Goal: Task Accomplishment & Management: Manage account settings

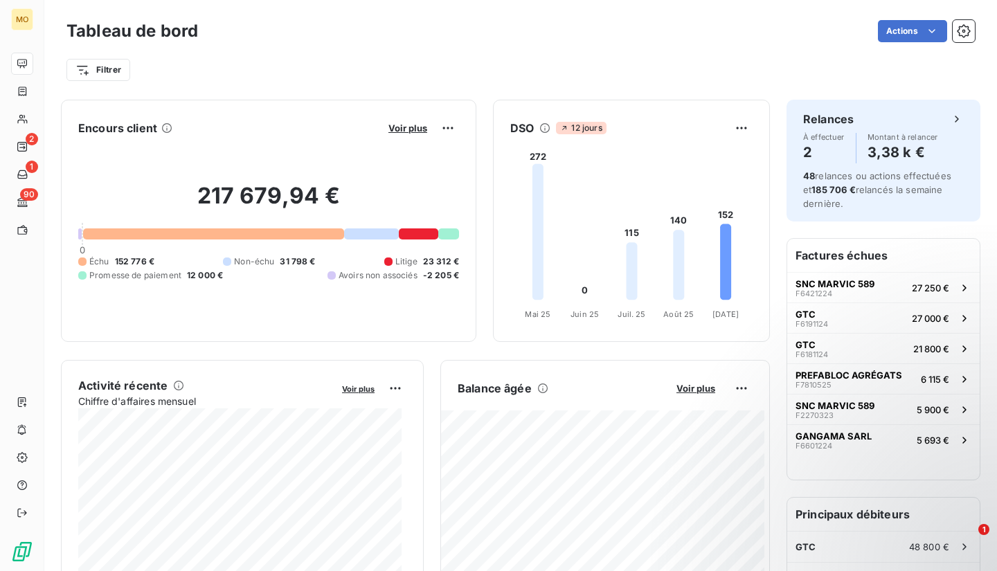
click at [951, 33] on html "MO 2 1 90 Tableau de bord Actions Filtrer Encours client Voir plus 217 679,94 €…" at bounding box center [498, 285] width 997 height 571
click at [957, 33] on icon "button" at bounding box center [964, 31] width 14 height 14
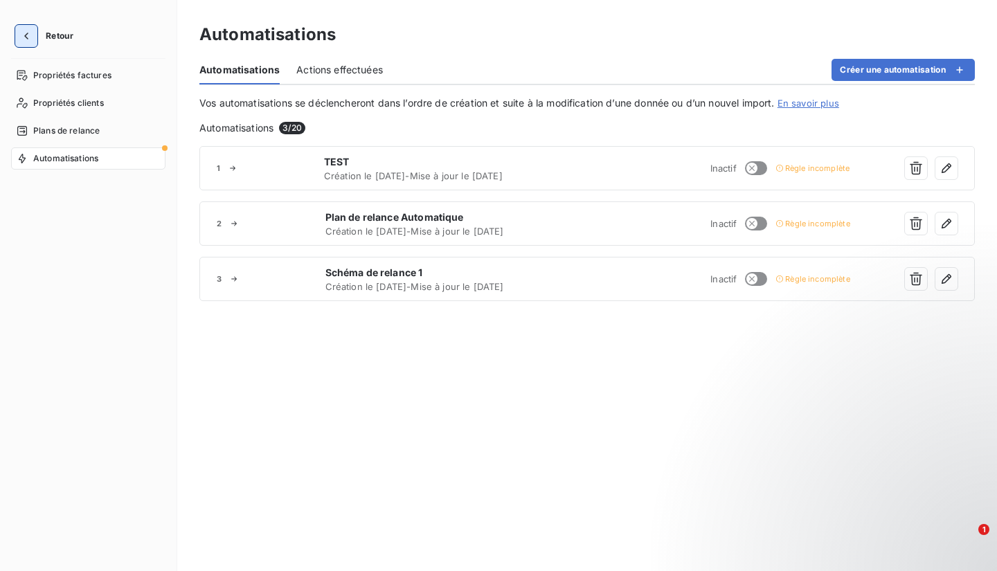
click at [25, 36] on icon "button" at bounding box center [26, 36] width 4 height 7
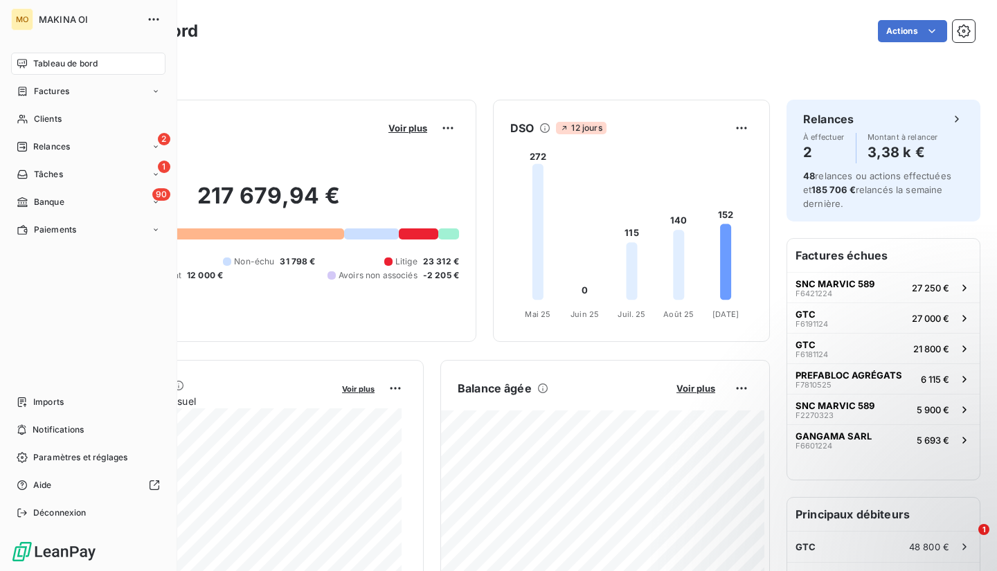
click at [25, 19] on div "MO" at bounding box center [22, 19] width 22 height 22
click at [36, 20] on div "MO MAKINA OI" at bounding box center [88, 19] width 154 height 22
click at [71, 517] on span "Déconnexion" at bounding box center [59, 513] width 53 height 12
